Goal: Task Accomplishment & Management: Manage account settings

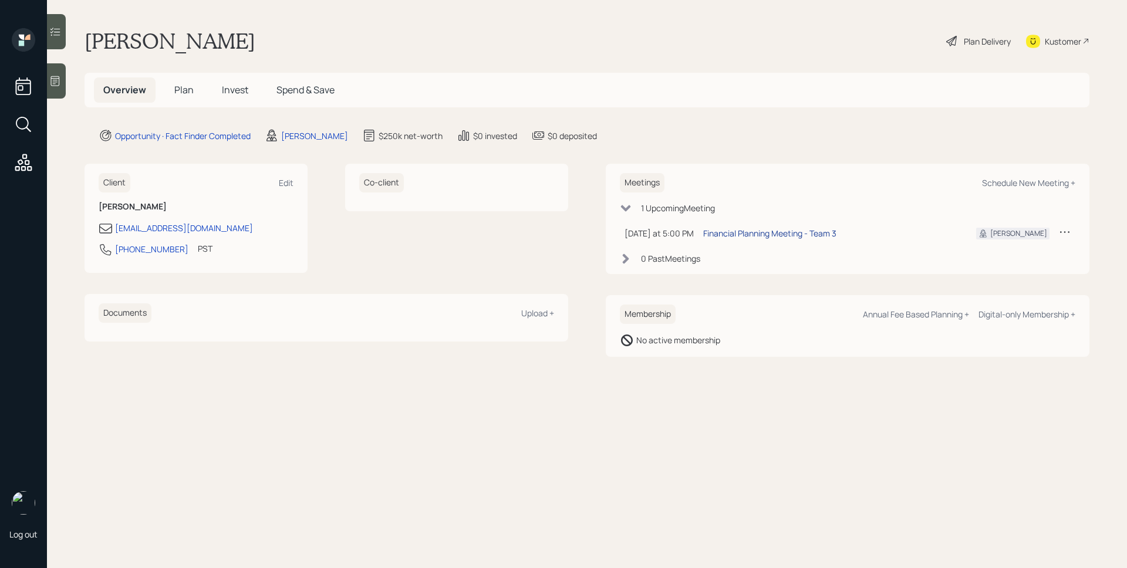
click at [787, 237] on div "Financial Planning Meeting - Team 3" at bounding box center [769, 233] width 133 height 12
click at [1070, 230] on icon at bounding box center [1065, 232] width 12 height 12
click at [1005, 251] on div "Reschedule" at bounding box center [1028, 254] width 85 height 11
click at [1054, 185] on div "Schedule New Meeting +" at bounding box center [1028, 182] width 93 height 11
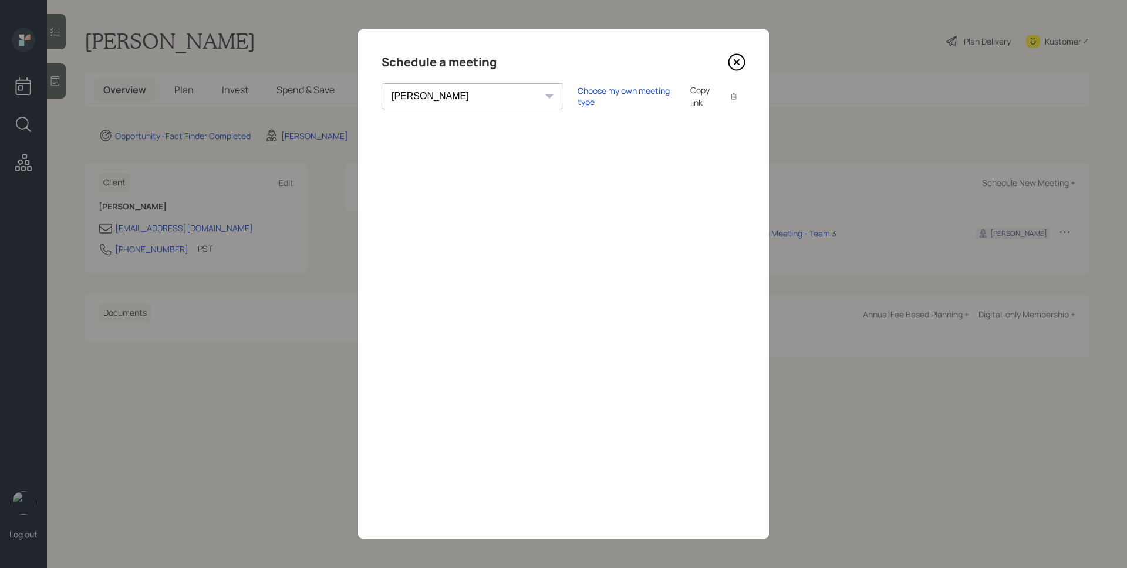
click at [463, 109] on select "[PERSON_NAME] [PERSON_NAME] [PERSON_NAME] [PERSON_NAME] [PERSON_NAME] [PERSON_N…" at bounding box center [473, 96] width 182 height 26
select select "round-[PERSON_NAME]"
click at [382, 83] on select "[PERSON_NAME] [PERSON_NAME] [PERSON_NAME] [PERSON_NAME] [PERSON_NAME] [PERSON_N…" at bounding box center [473, 96] width 182 height 26
click at [578, 103] on div "Choose my own meeting type Copy link Copy text" at bounding box center [662, 96] width 168 height 25
click at [578, 98] on div "Choose my own meeting type" at bounding box center [627, 96] width 99 height 22
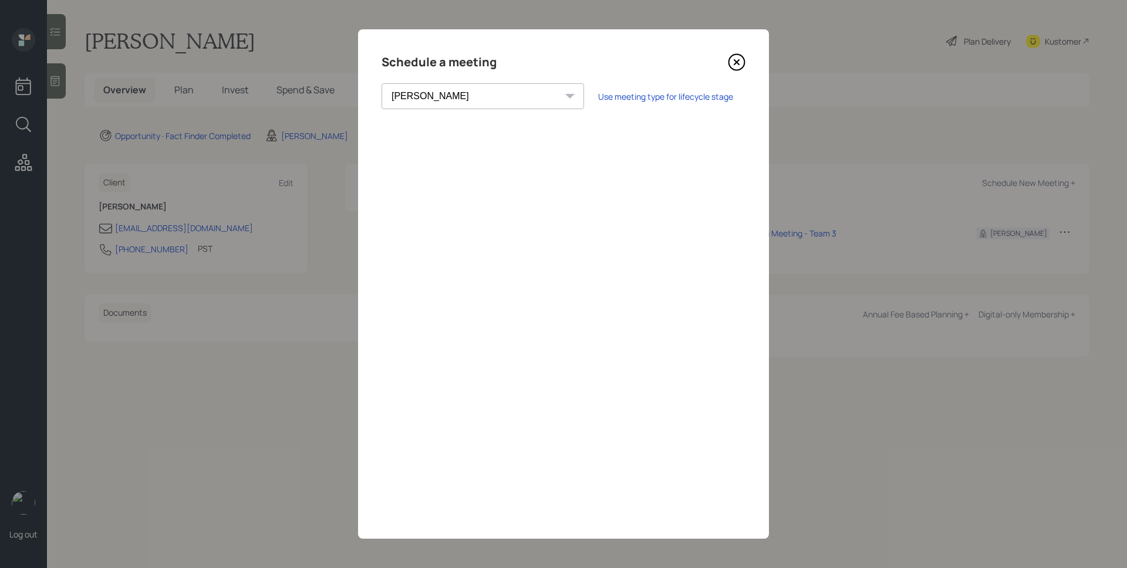
click at [735, 65] on icon at bounding box center [737, 62] width 18 height 18
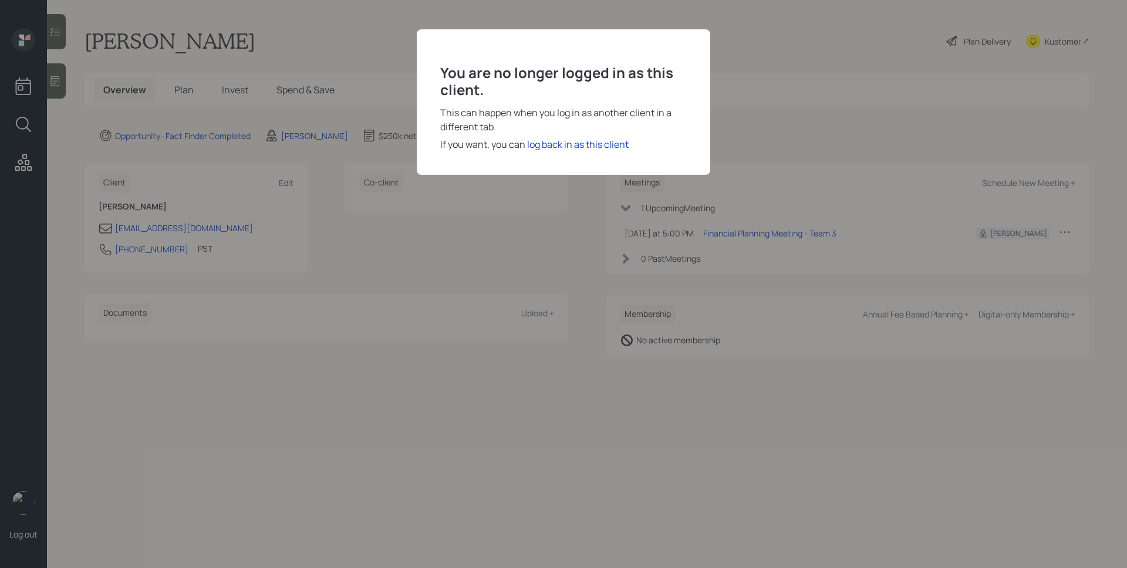
click at [805, 93] on div "You are no longer logged in as this client. This can happen when you log in as …" at bounding box center [563, 284] width 1127 height 568
click at [601, 141] on div "log back in as this client" at bounding box center [578, 144] width 102 height 14
